Goal: Transaction & Acquisition: Book appointment/travel/reservation

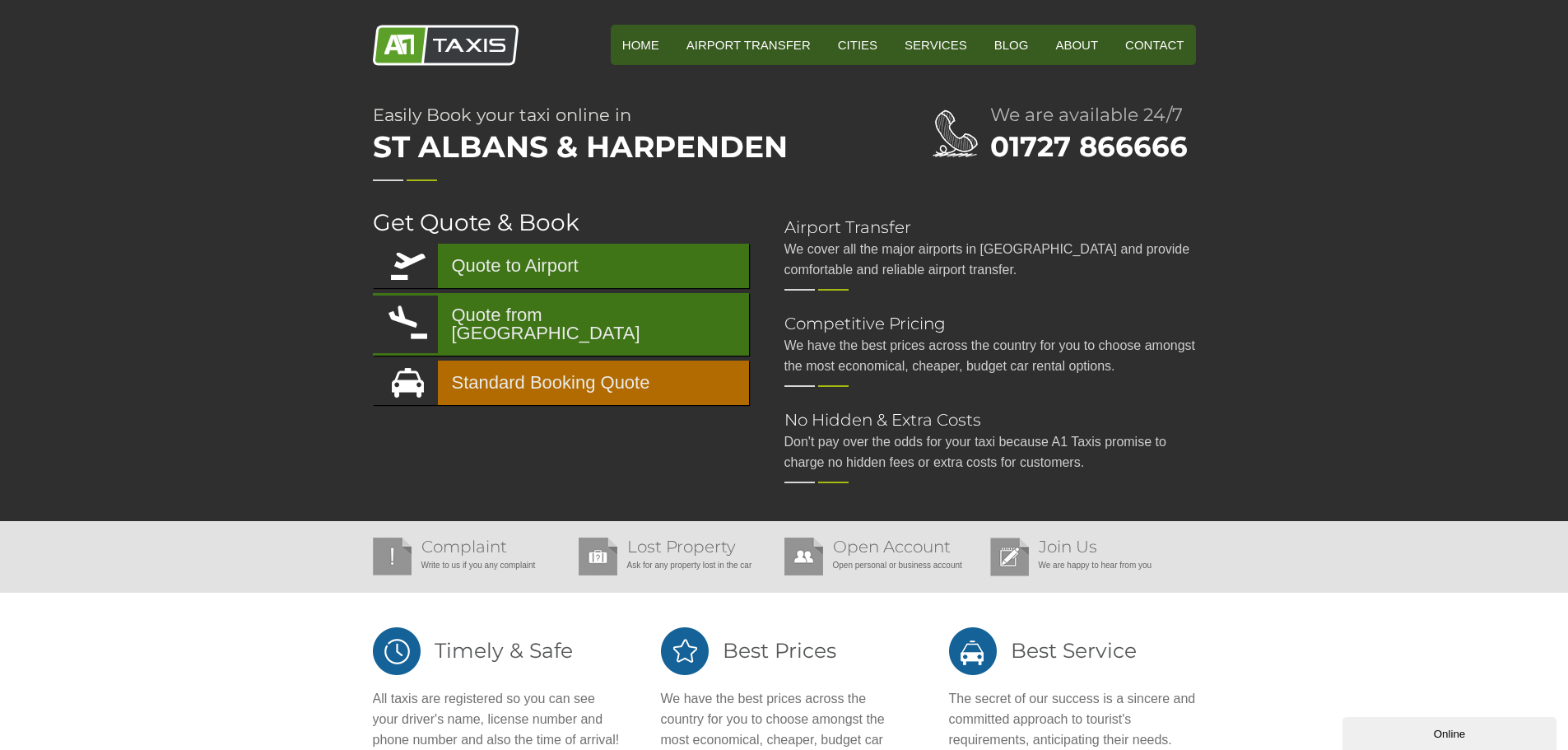
click at [524, 362] on link "Standard Booking Quote" at bounding box center [561, 383] width 376 height 44
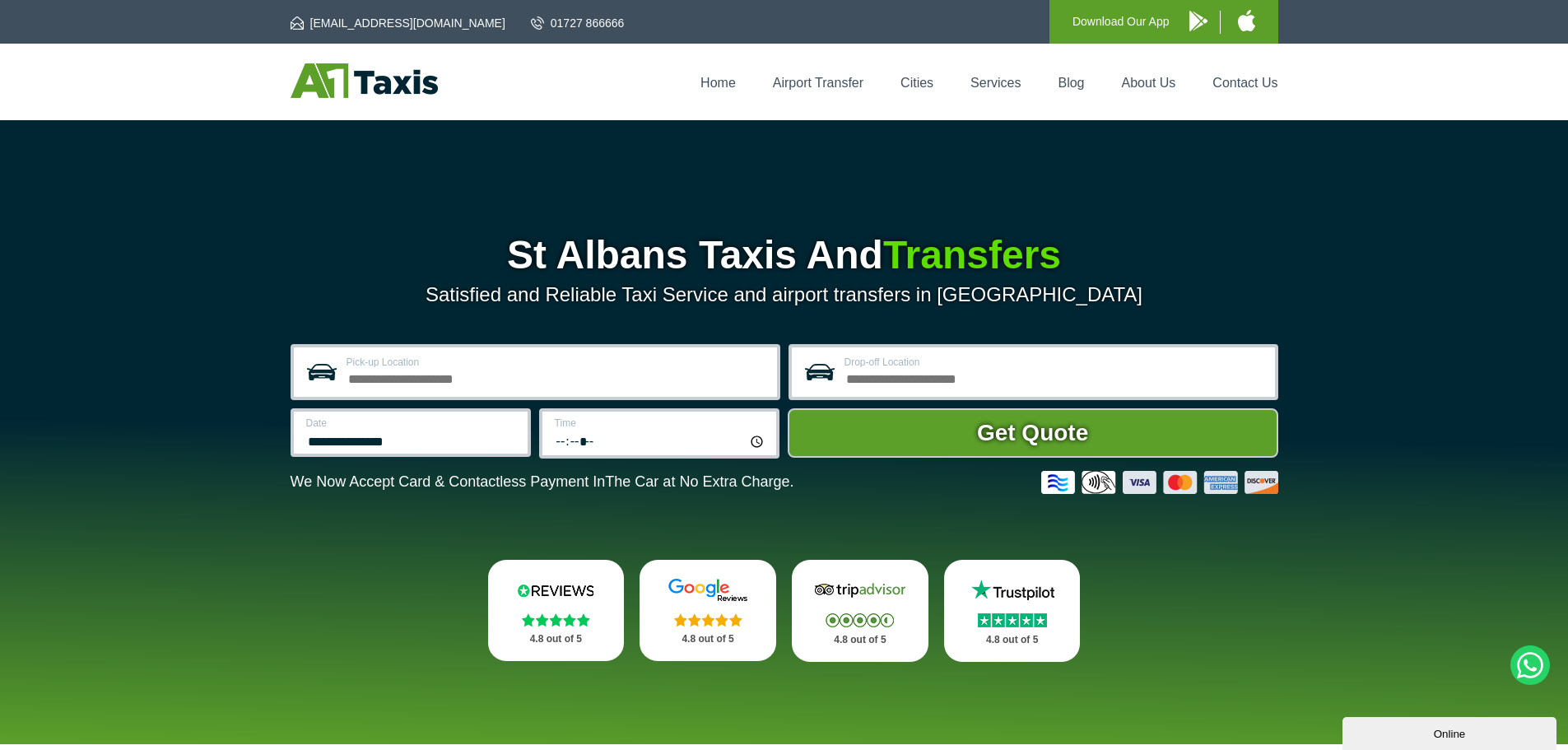
click at [416, 361] on label "Pick-up Location" at bounding box center [556, 362] width 421 height 10
click at [416, 367] on input "Pick-up Location" at bounding box center [556, 377] width 421 height 19
click at [379, 380] on input "Pick-up Location" at bounding box center [556, 377] width 421 height 19
